Goal: Use online tool/utility: Utilize a website feature to perform a specific function

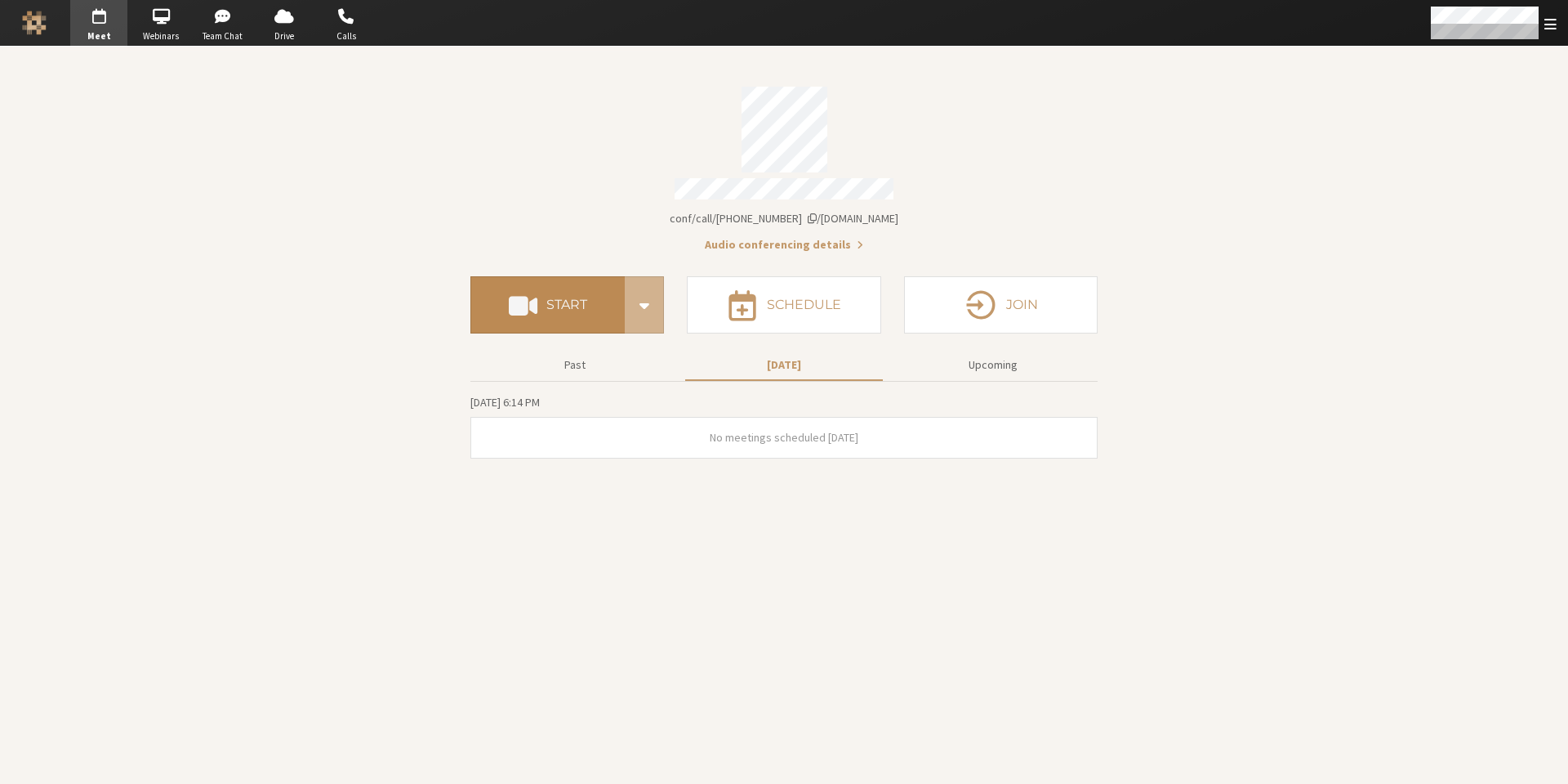
click at [537, 307] on span at bounding box center [523, 304] width 28 height 29
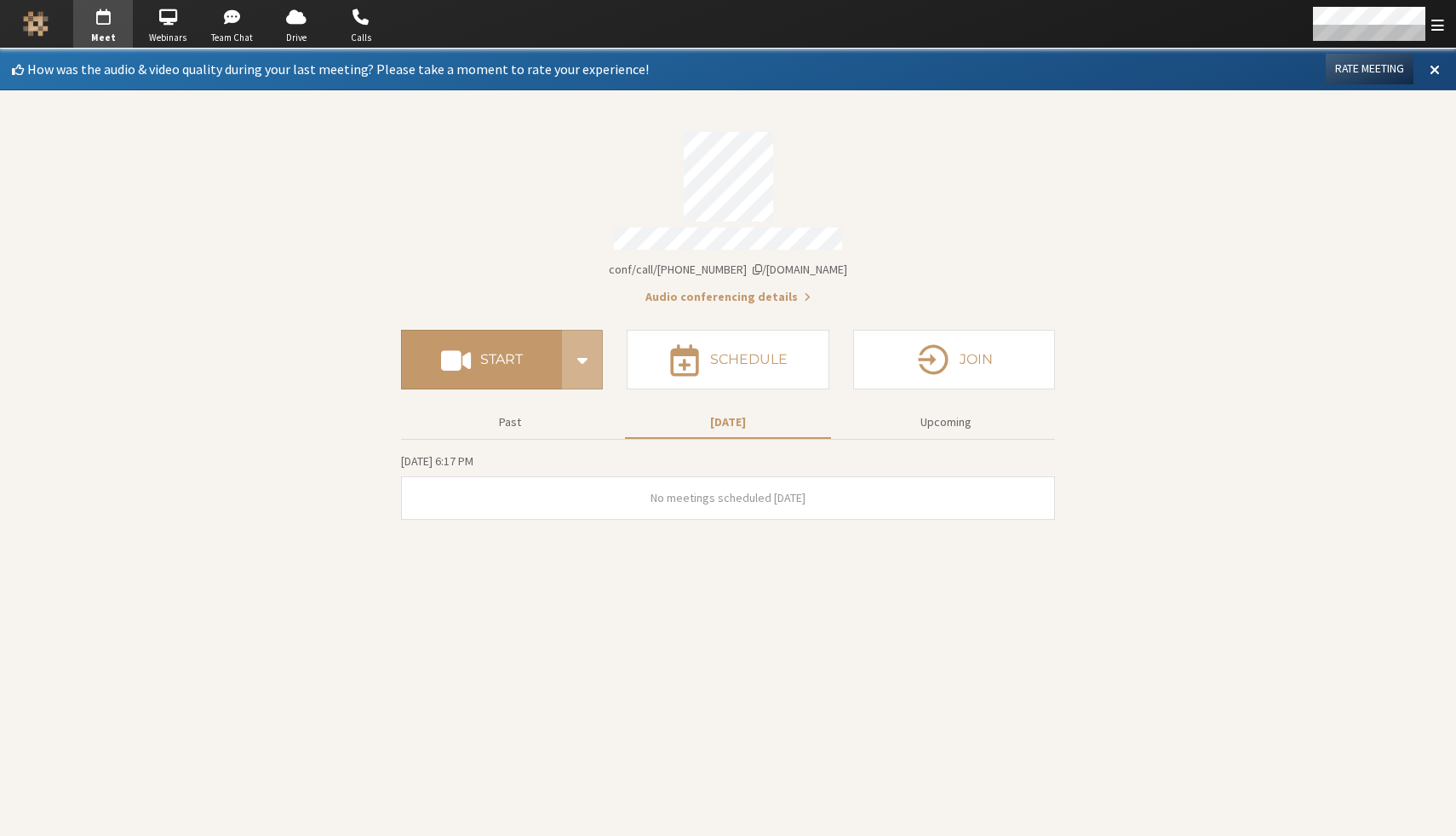
click at [954, 154] on div "Account details" at bounding box center [728, 176] width 654 height 89
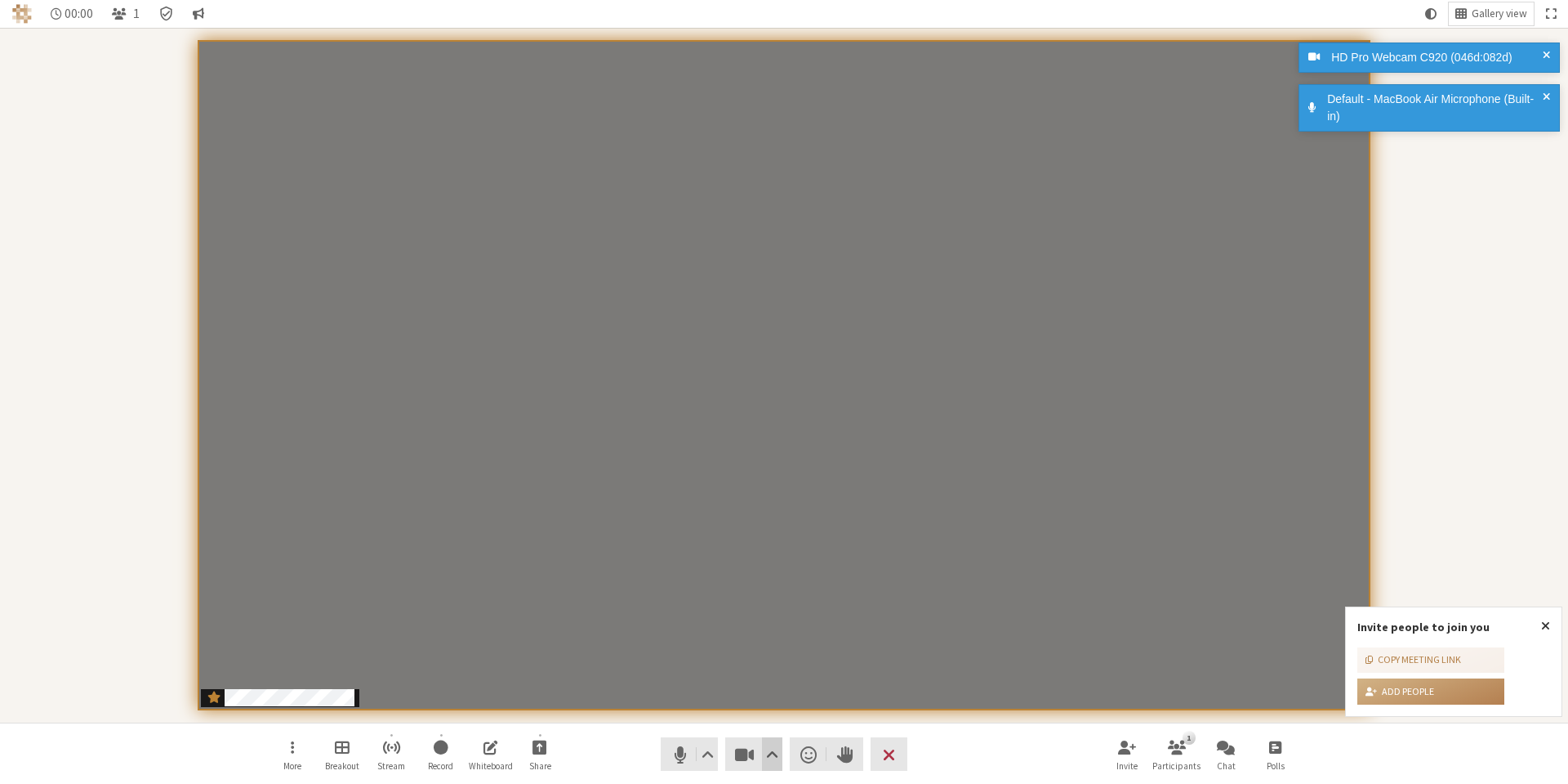
click at [772, 751] on span "Video setting" at bounding box center [771, 754] width 12 height 23
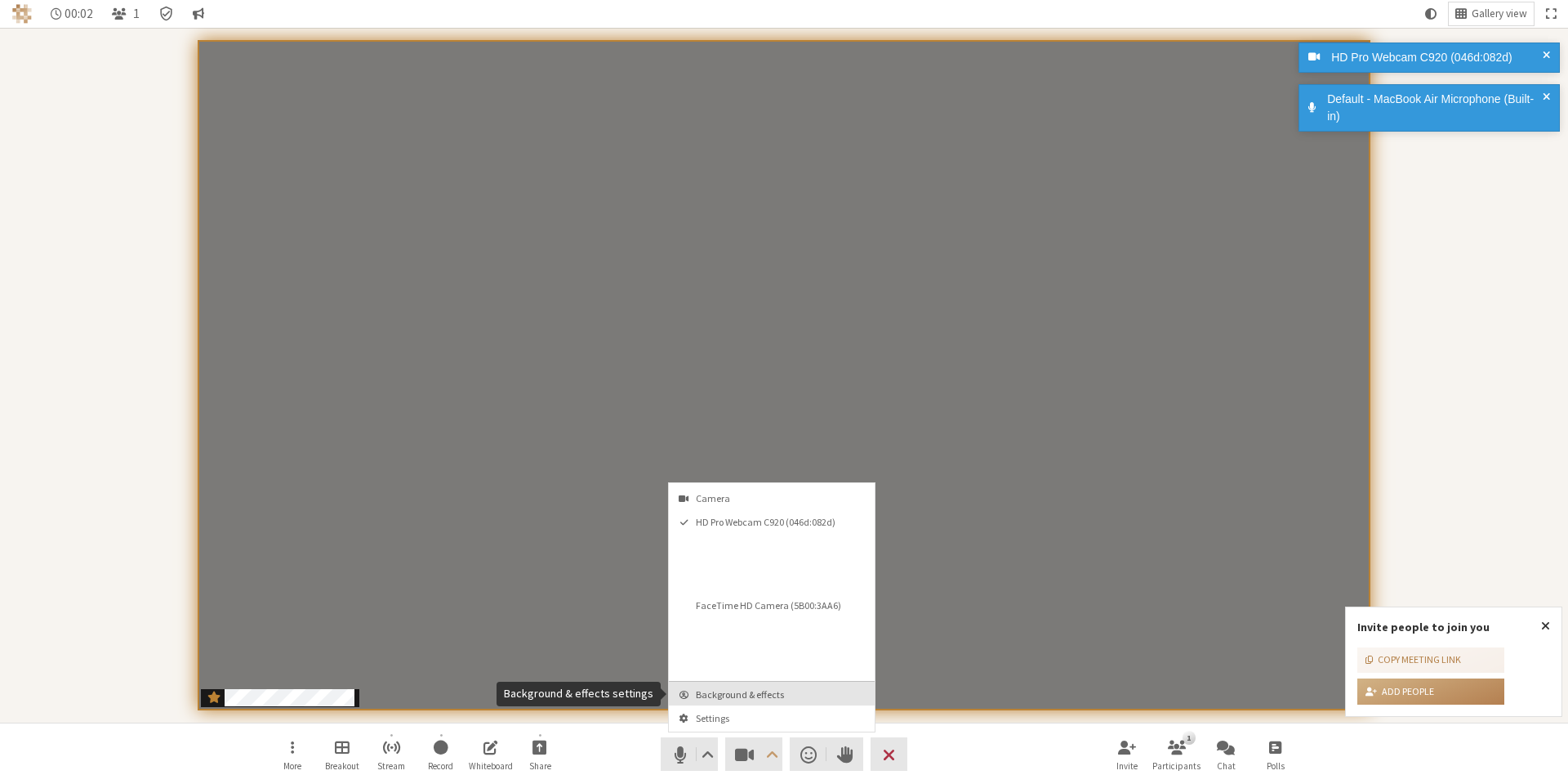
click at [772, 698] on span "Background & effects" at bounding box center [782, 694] width 171 height 10
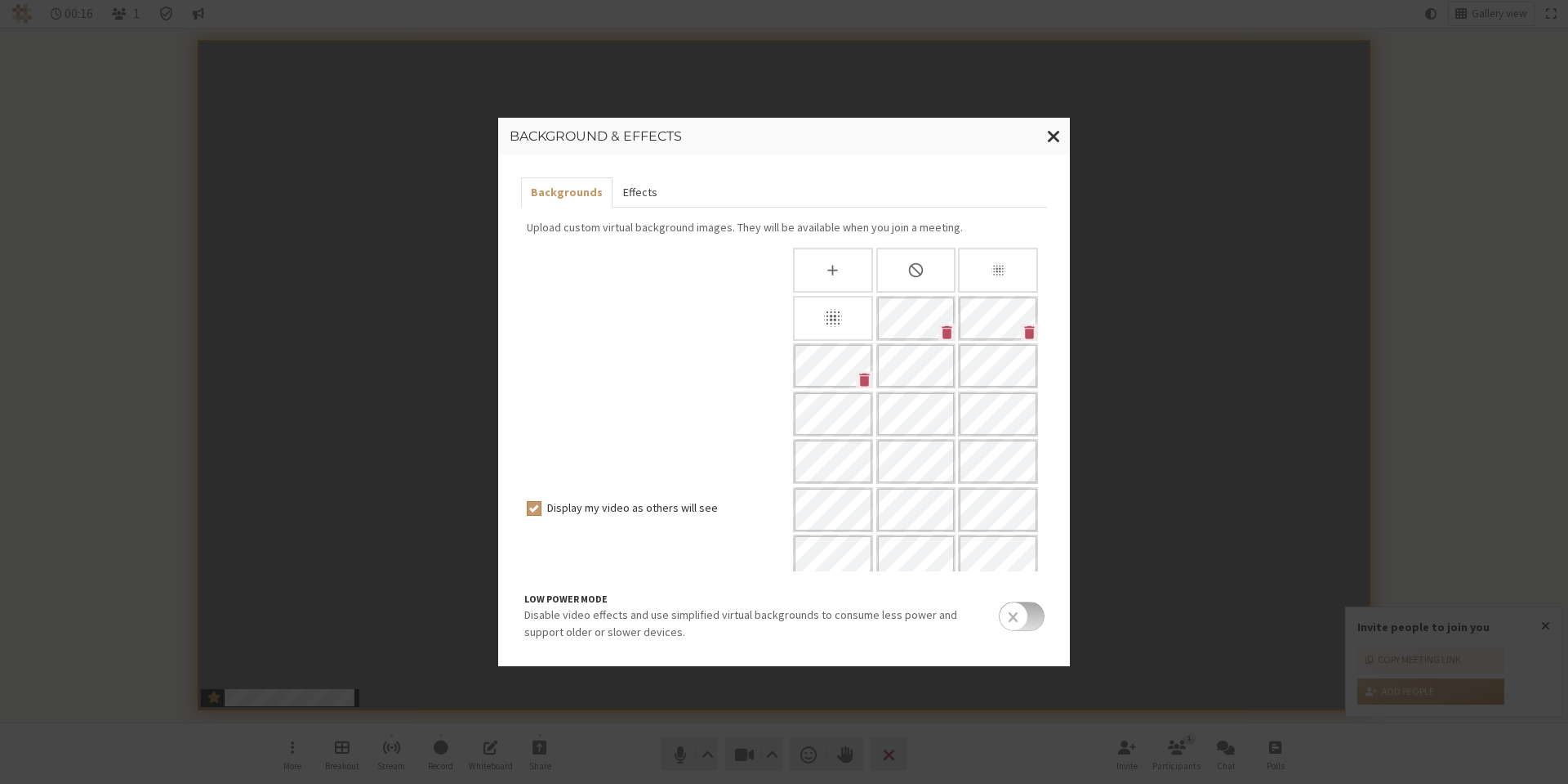
click at [636, 198] on button "Effects" at bounding box center [639, 192] width 54 height 30
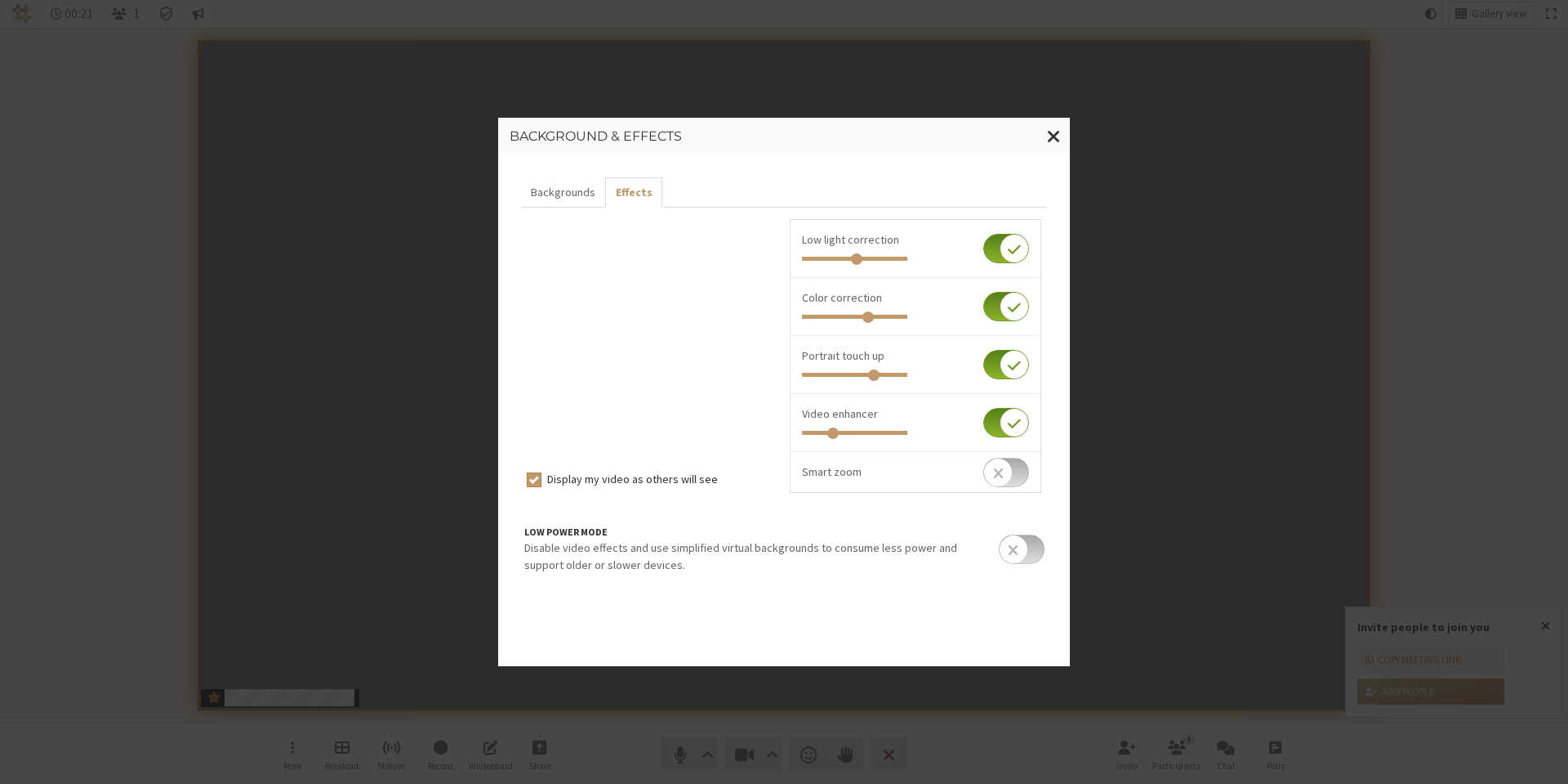
click at [999, 471] on input "checkbox" at bounding box center [1006, 472] width 46 height 29
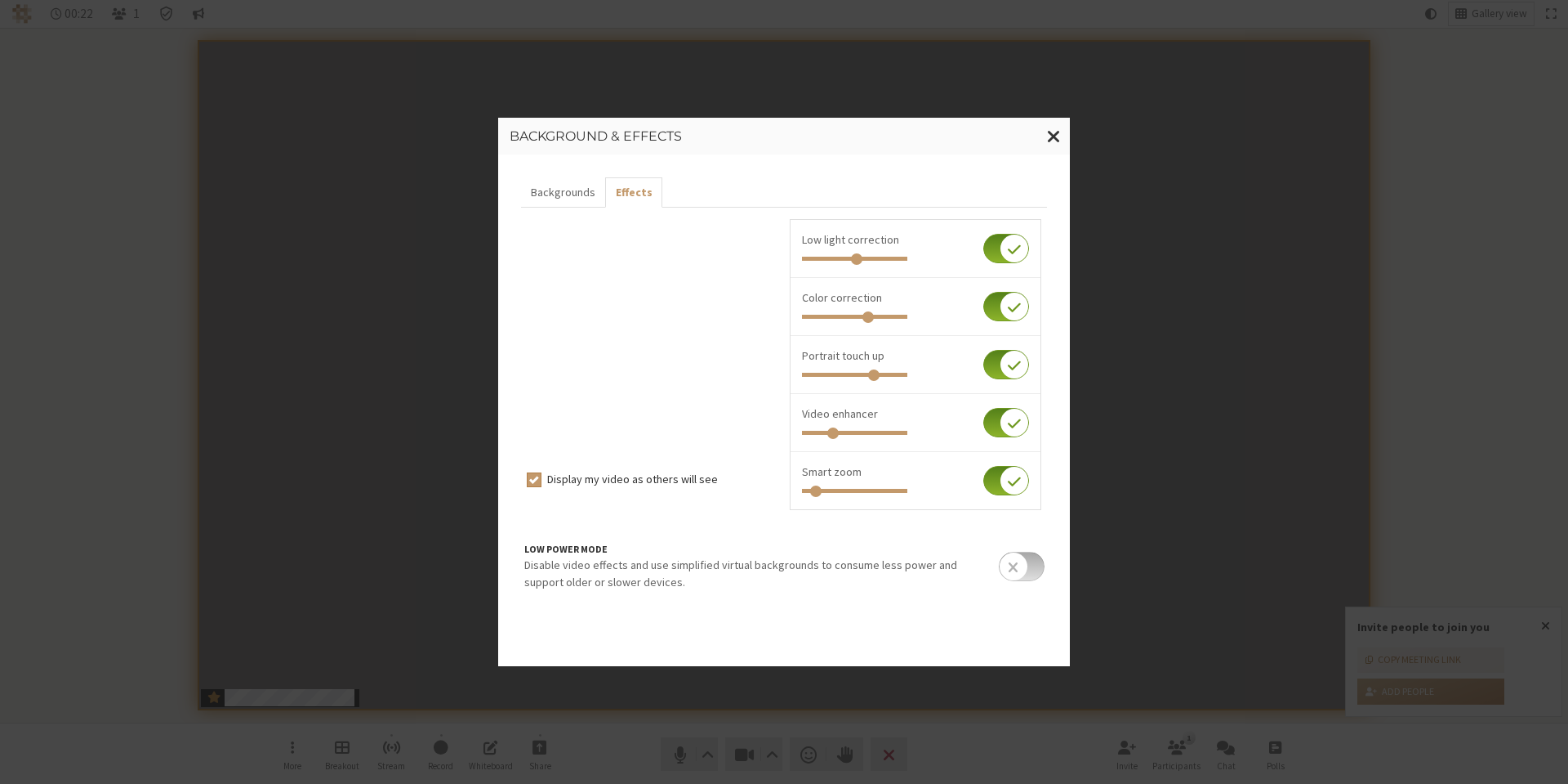
click at [1003, 472] on input "checkbox" at bounding box center [1006, 480] width 46 height 29
checkbox input "false"
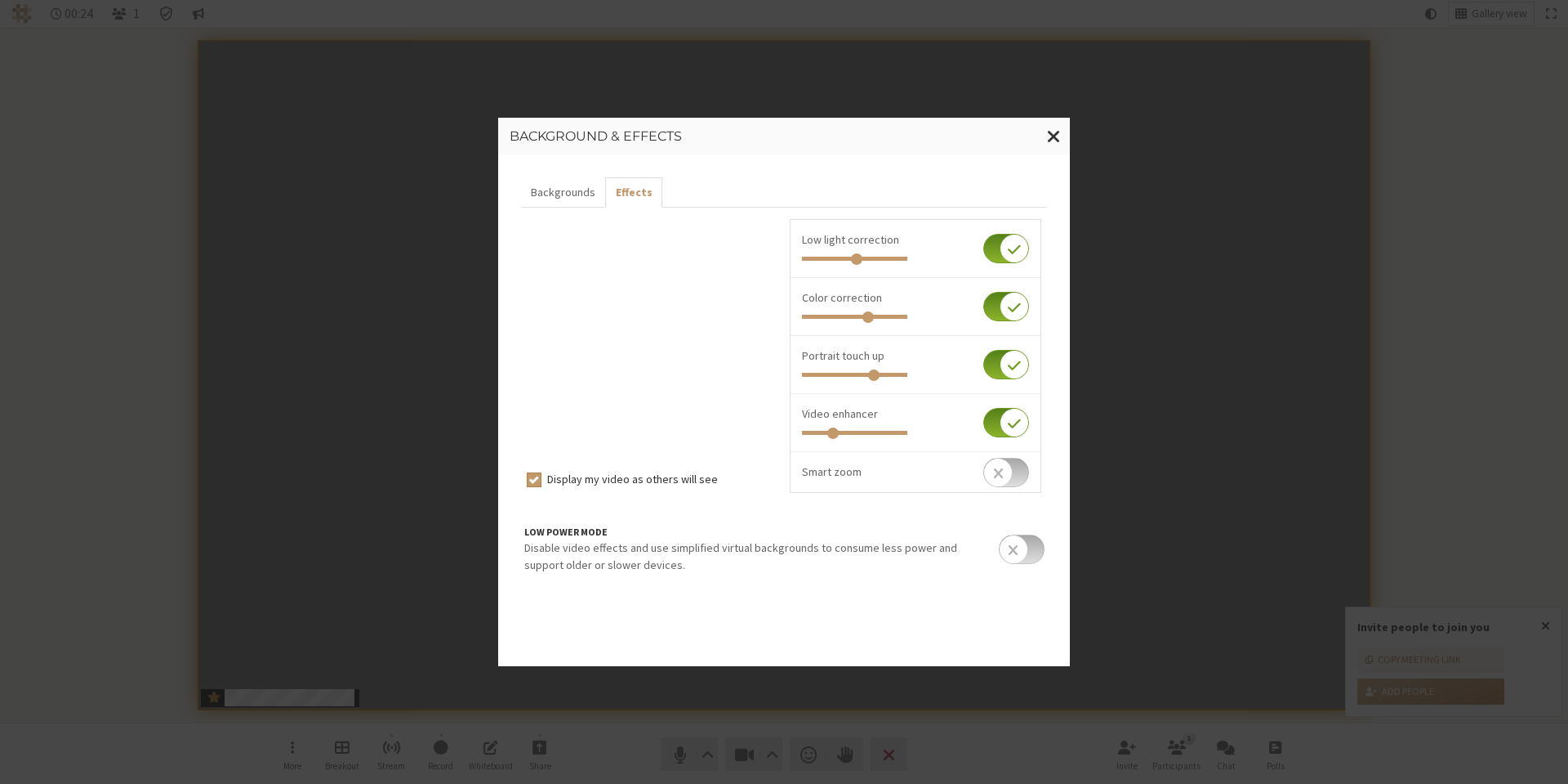
click at [1006, 243] on input "checkbox" at bounding box center [1006, 248] width 46 height 29
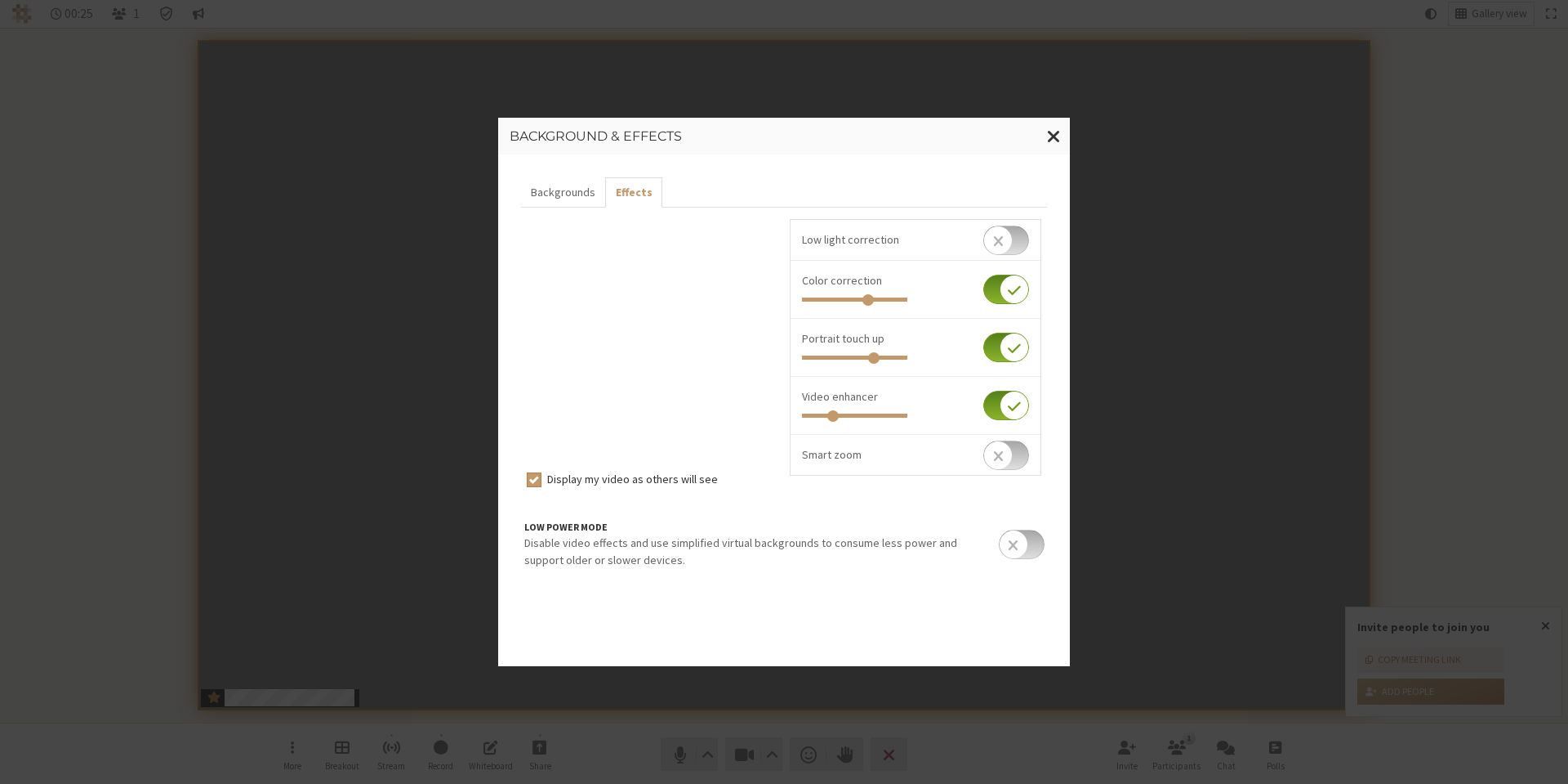
click at [1006, 243] on input "checkbox" at bounding box center [1006, 239] width 46 height 29
checkbox input "true"
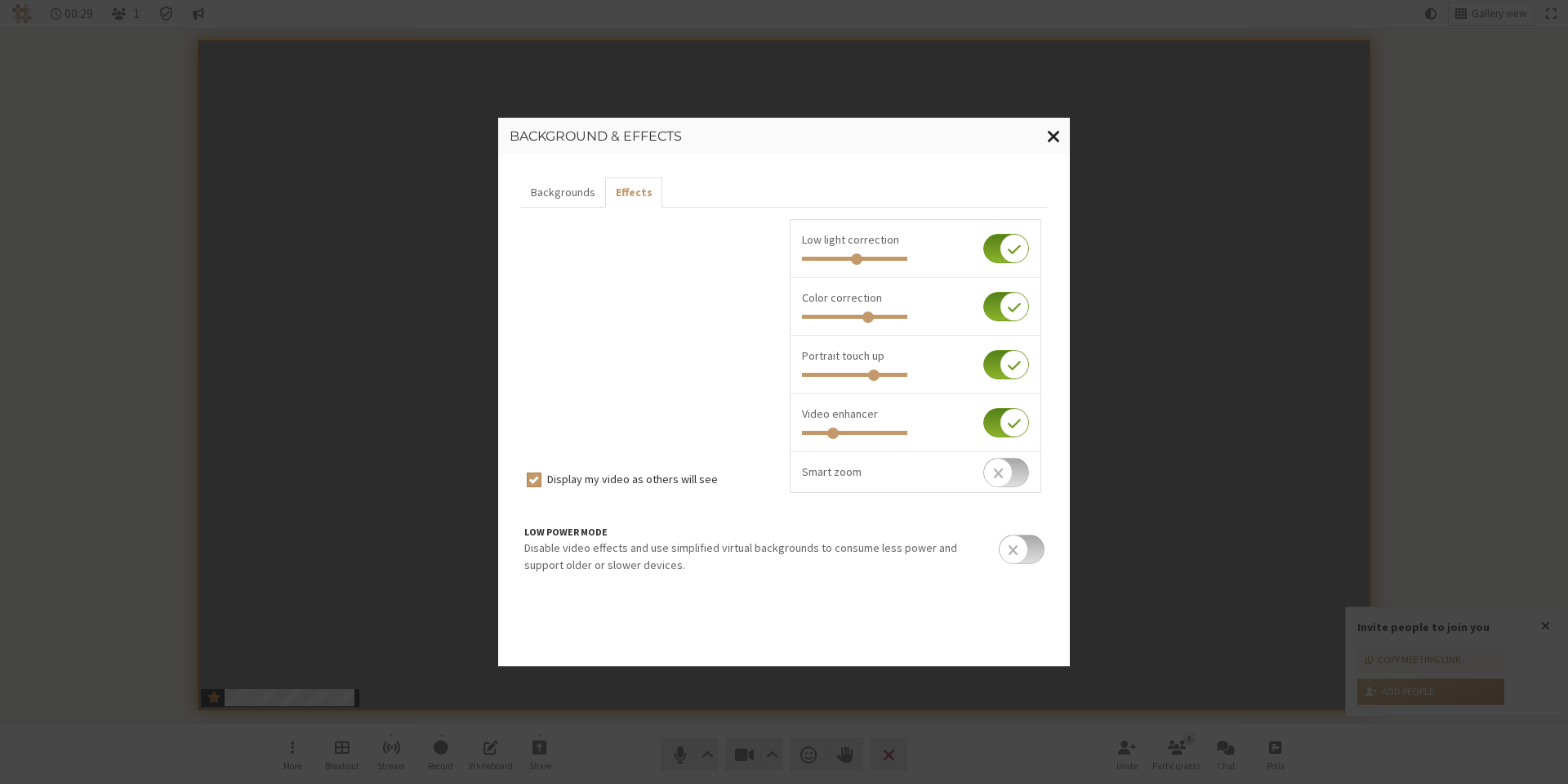
click at [1055, 137] on span "Close modal" at bounding box center [1054, 137] width 14 height 21
